Goal: Information Seeking & Learning: Learn about a topic

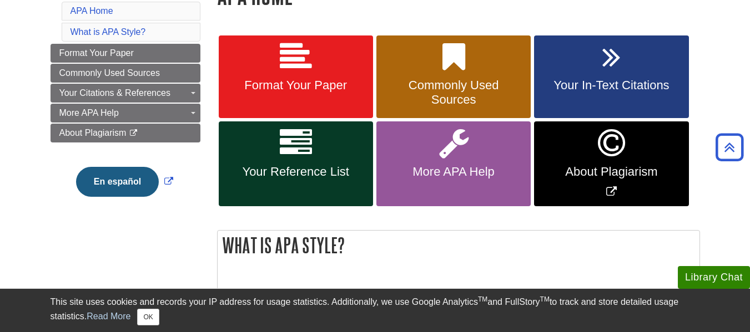
scroll to position [187, 0]
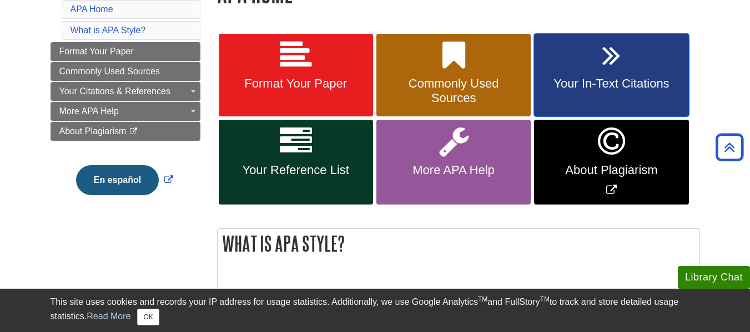
click at [577, 66] on link "Your In-Text Citations" at bounding box center [611, 75] width 154 height 83
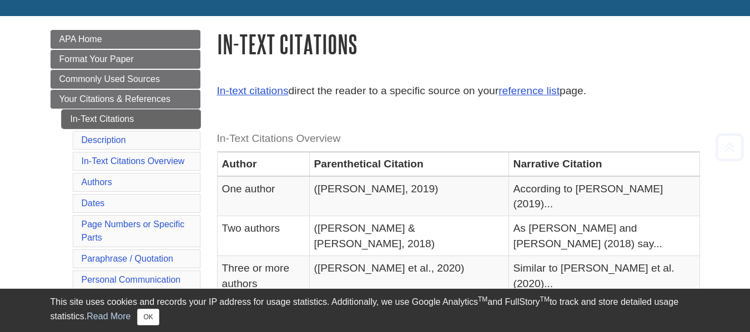
scroll to position [137, 0]
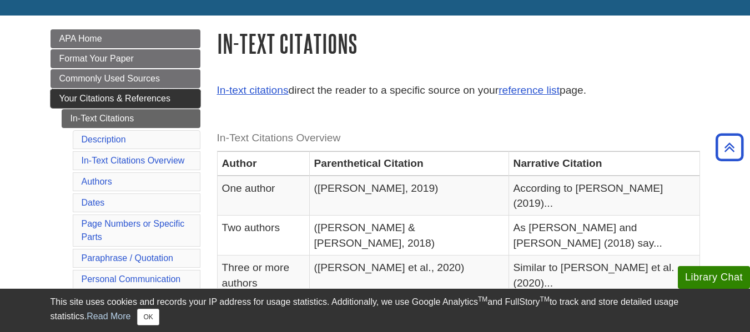
click at [120, 99] on span "Your Citations & References" at bounding box center [114, 98] width 111 height 9
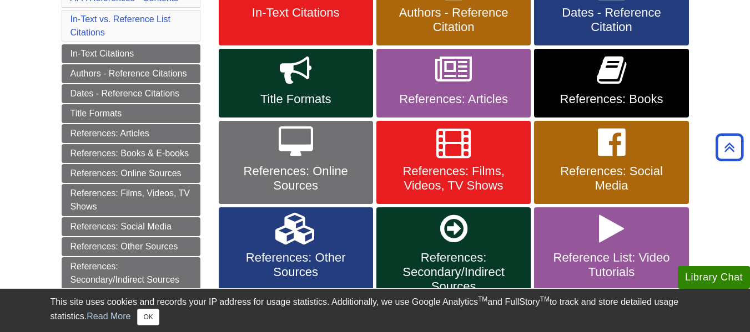
scroll to position [294, 0]
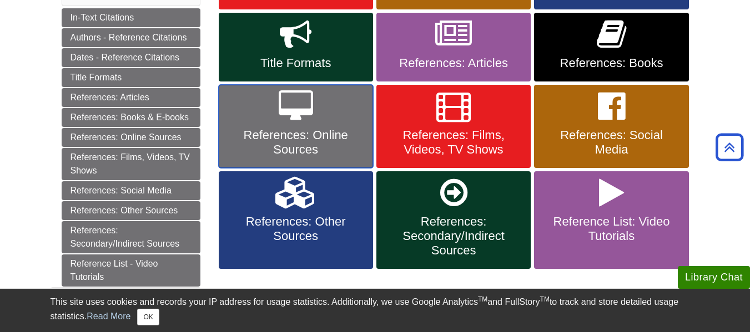
click at [324, 140] on span "References: Online Sources" at bounding box center [296, 142] width 138 height 29
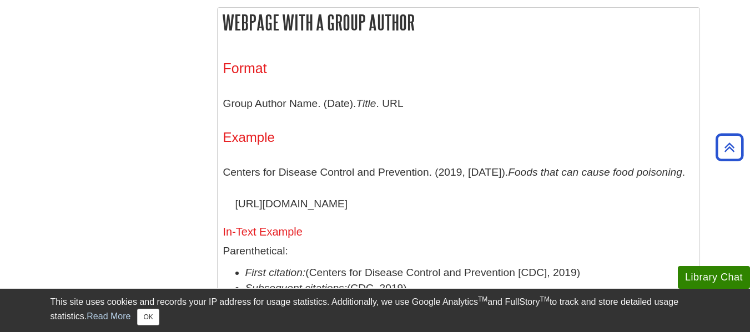
scroll to position [1111, 0]
